Goal: Task Accomplishment & Management: Manage account settings

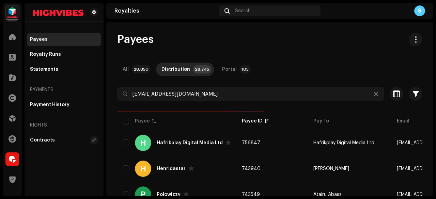
type input "[EMAIL_ADDRESS][DOMAIN_NAME]"
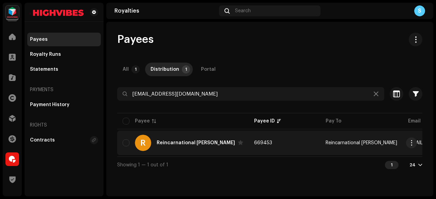
click at [275, 140] on td "669453" at bounding box center [283, 143] width 71 height 25
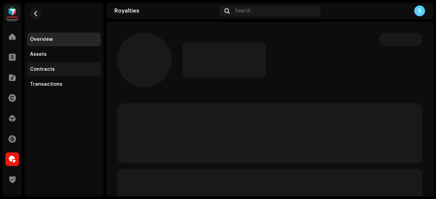
click at [60, 67] on div "Contracts" at bounding box center [64, 69] width 68 height 5
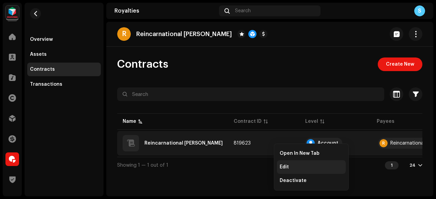
click at [287, 163] on div "Edit" at bounding box center [311, 167] width 69 height 14
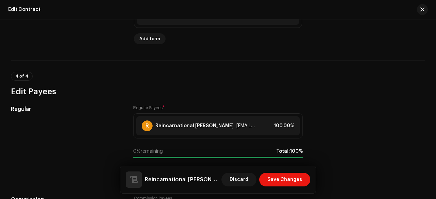
scroll to position [408, 0]
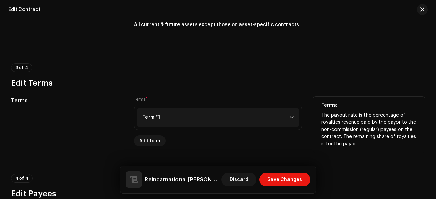
click at [269, 115] on p-accordion-header "Term #1" at bounding box center [218, 117] width 162 height 19
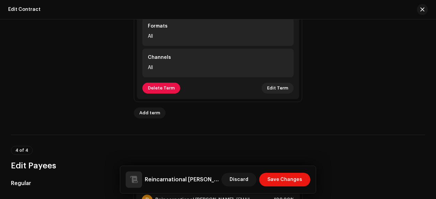
scroll to position [613, 0]
click at [278, 87] on span "Edit Term" at bounding box center [277, 88] width 21 height 14
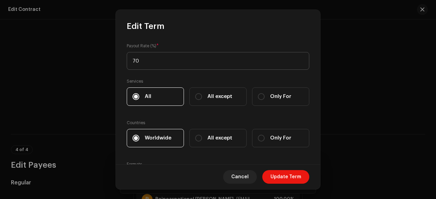
click at [255, 63] on input "70" at bounding box center [218, 61] width 182 height 18
type input "100"
click at [288, 171] on span "Update Term" at bounding box center [285, 177] width 31 height 14
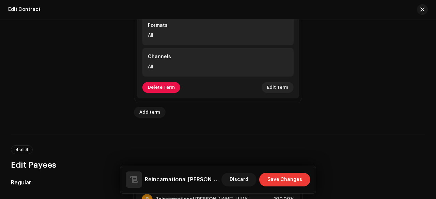
click at [289, 181] on span "Save Changes" at bounding box center [284, 180] width 35 height 14
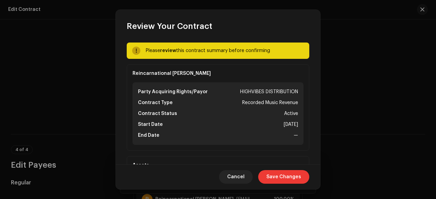
click at [291, 178] on span "Save Changes" at bounding box center [283, 177] width 35 height 14
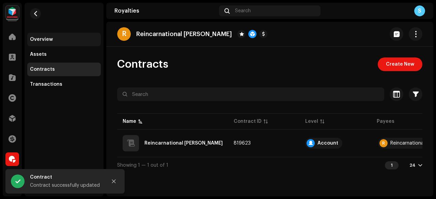
click at [43, 37] on div "Overview" at bounding box center [41, 39] width 23 height 5
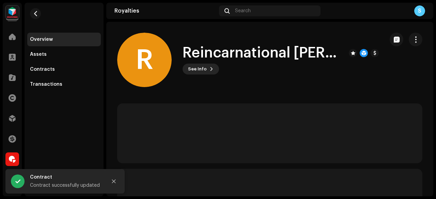
click at [199, 69] on span "See Info" at bounding box center [197, 69] width 19 height 14
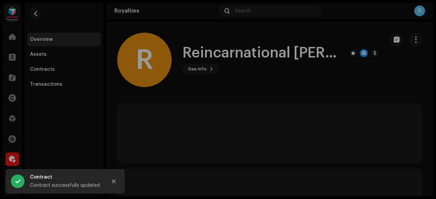
click at [199, 38] on div "R Reincarnational [PERSON_NAME] 669453 Type Distribution Payee Pay To Name Rein…" at bounding box center [218, 99] width 436 height 199
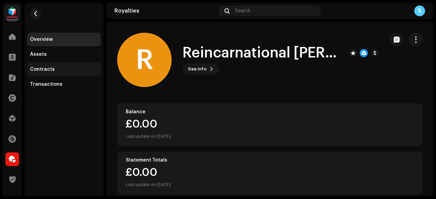
click at [54, 67] on div "Contracts" at bounding box center [64, 69] width 68 height 5
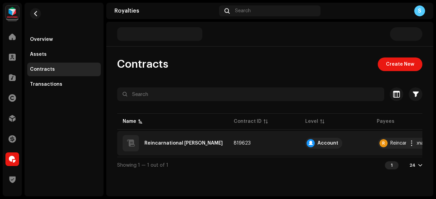
click at [228, 145] on td "819623" at bounding box center [263, 143] width 71 height 25
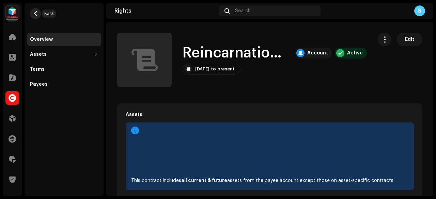
click at [35, 10] on button "button" at bounding box center [35, 13] width 11 height 11
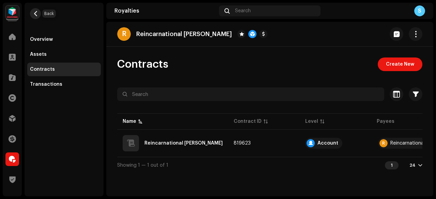
click at [35, 12] on span "button" at bounding box center [35, 13] width 5 height 5
